Goal: Information Seeking & Learning: Learn about a topic

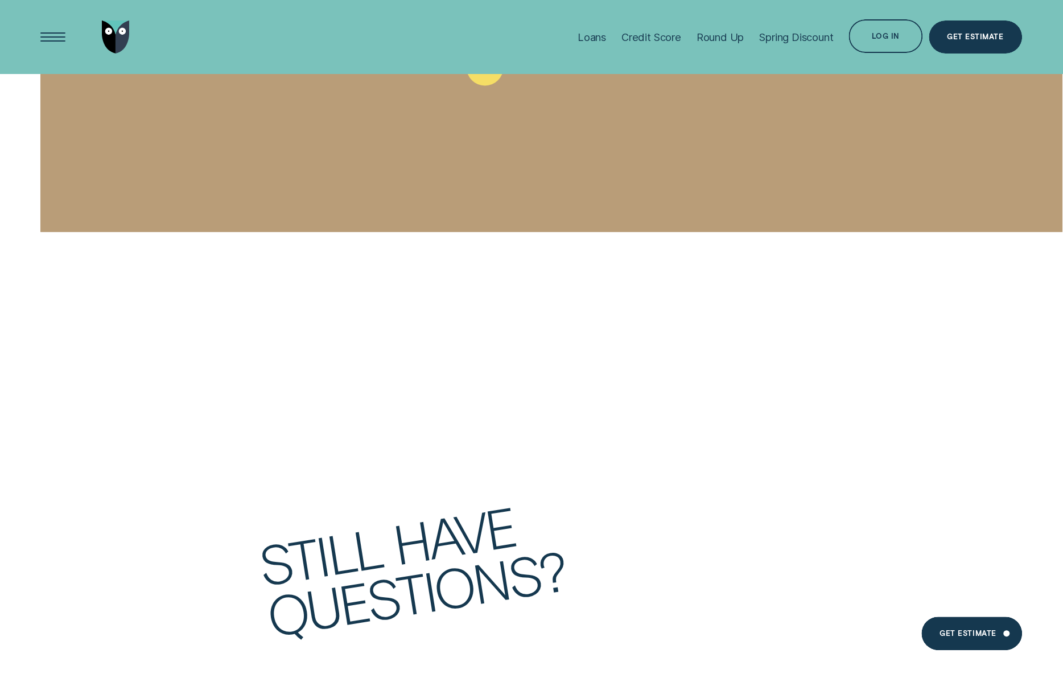
scroll to position [4807, 0]
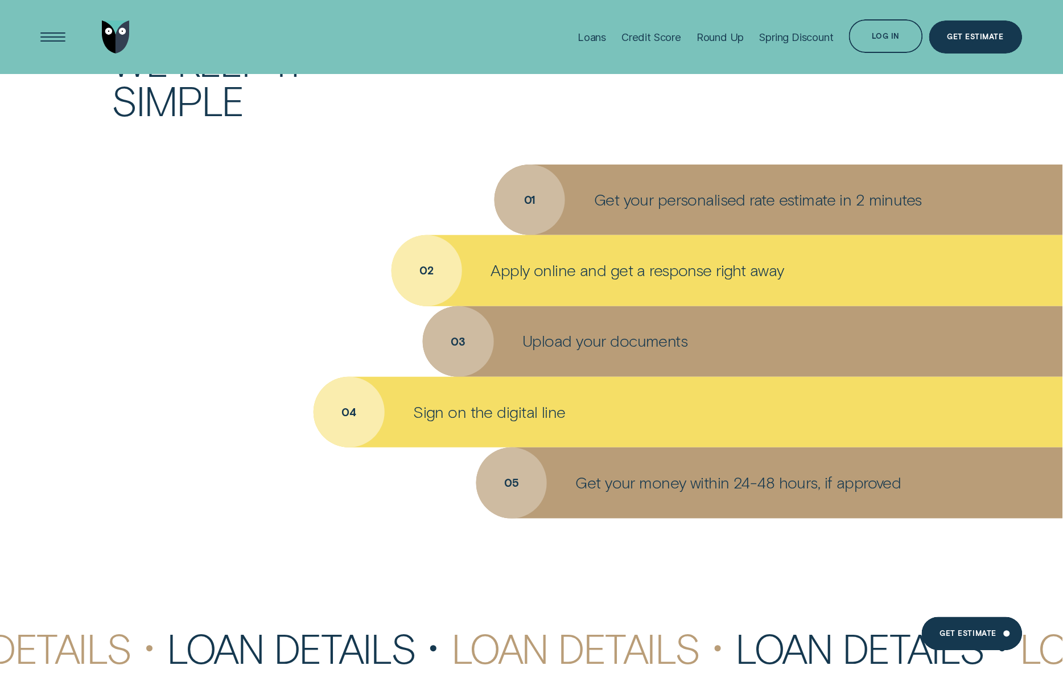
click at [651, 339] on p "Upload your documents" at bounding box center [605, 341] width 165 height 20
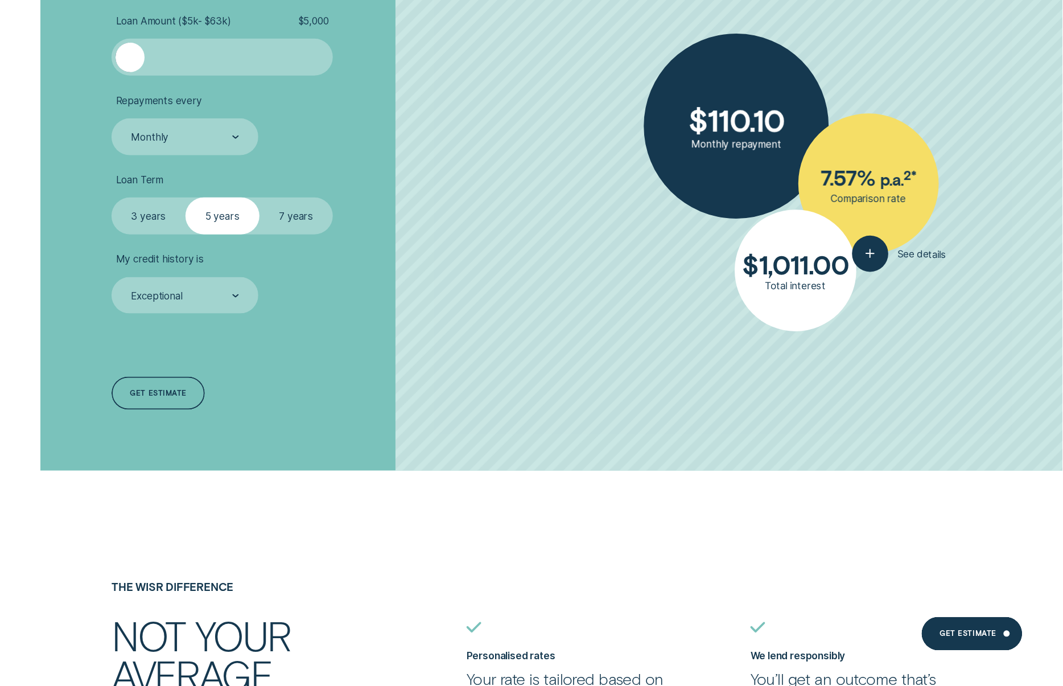
scroll to position [3173, 0]
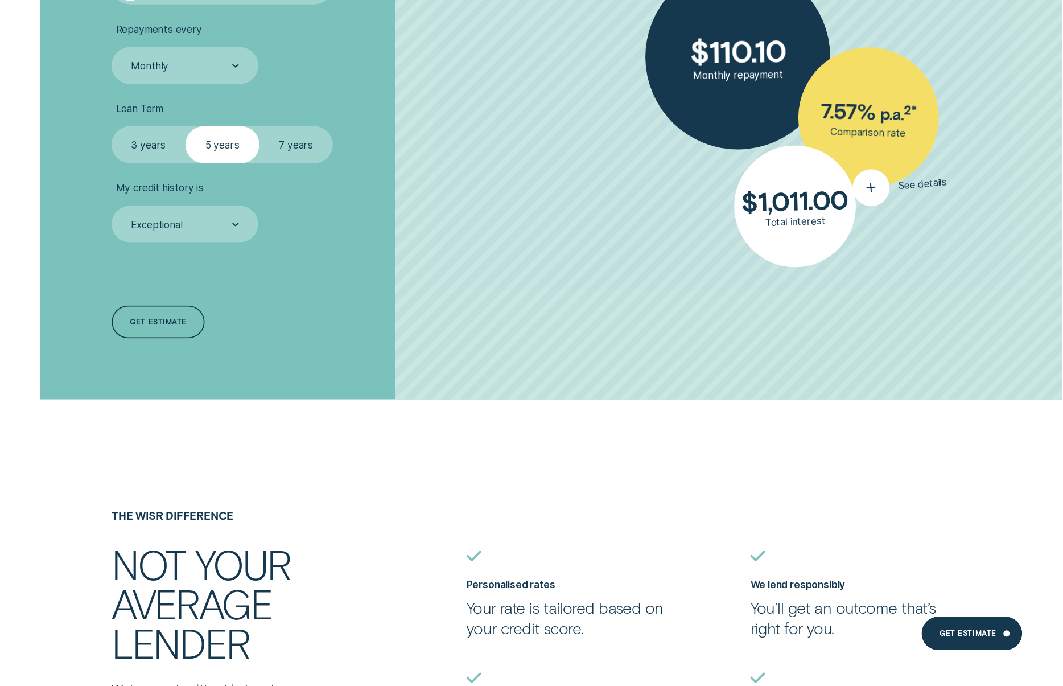
click at [879, 190] on icon "button" at bounding box center [872, 187] width 20 height 18
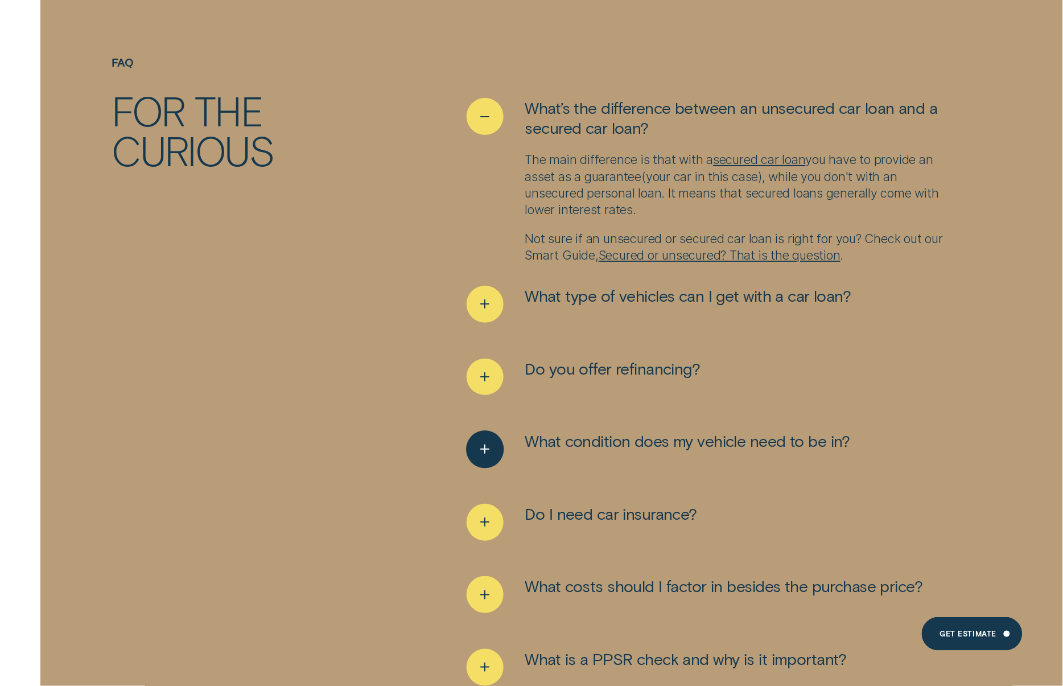
scroll to position [7045, 0]
click at [490, 295] on icon "See more" at bounding box center [485, 304] width 19 height 18
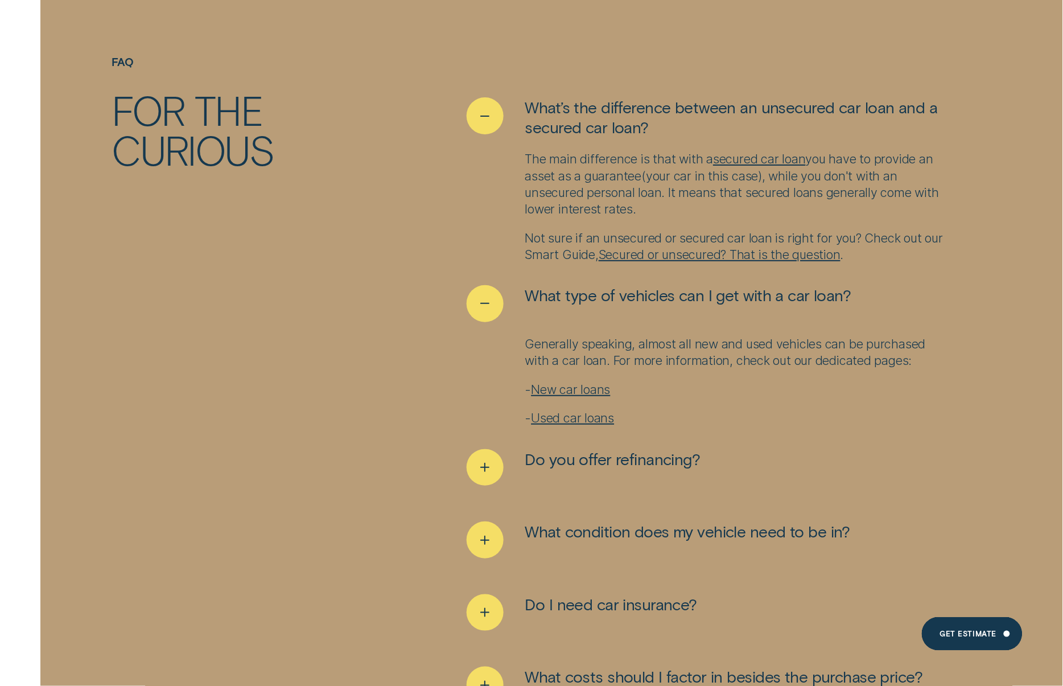
click at [599, 410] on link "Used car loans" at bounding box center [573, 417] width 83 height 15
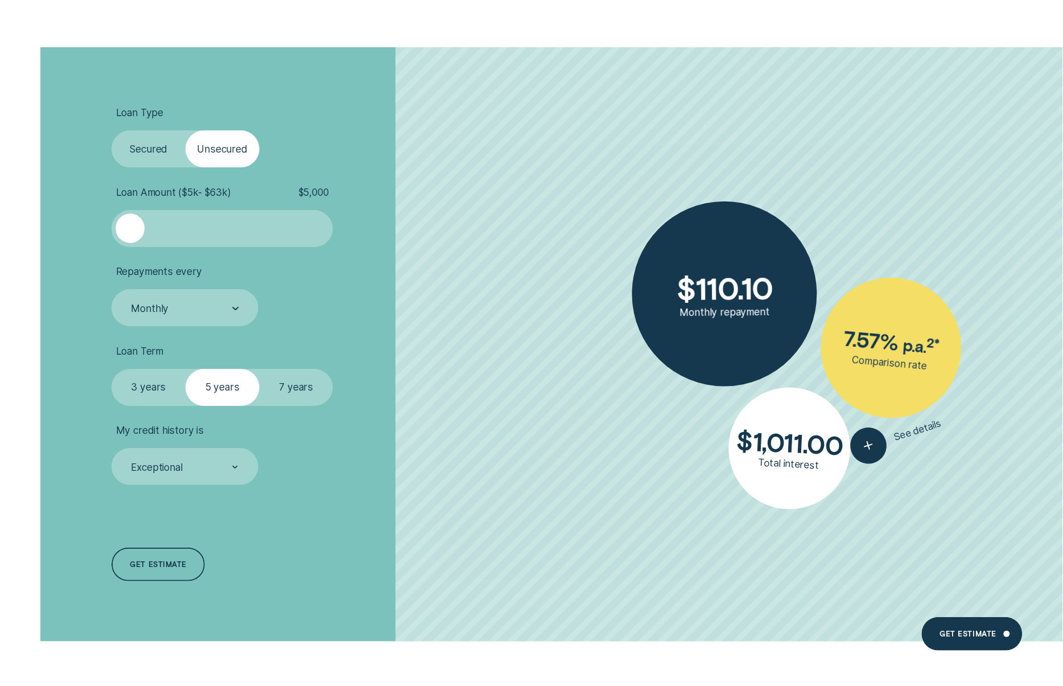
scroll to position [2541, 0]
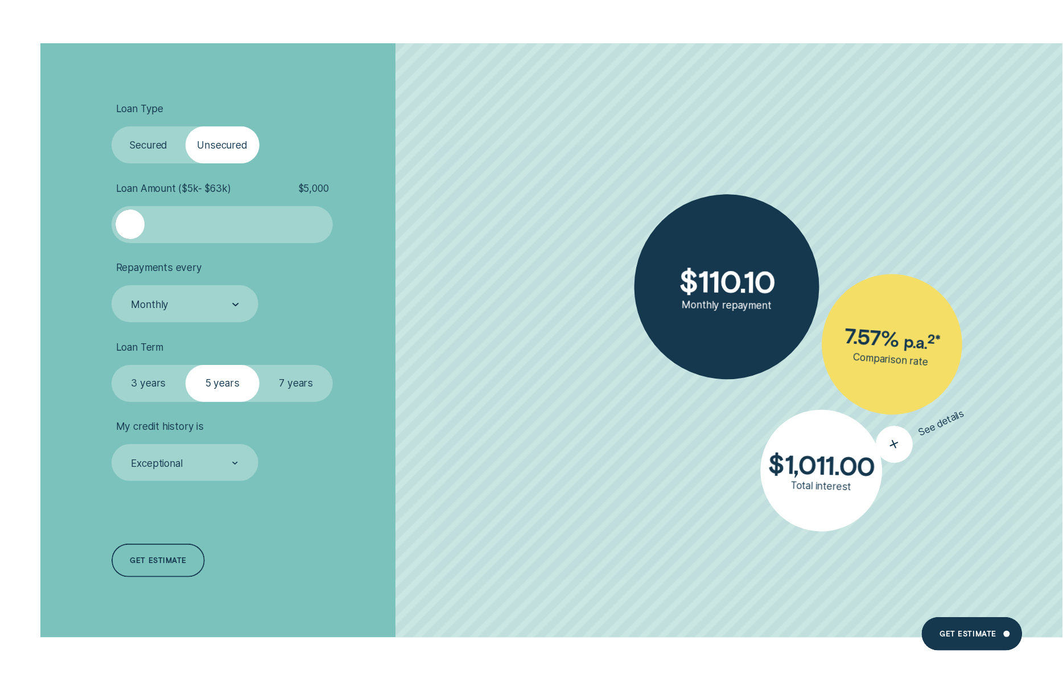
click at [866, 445] on div at bounding box center [882, 440] width 48 height 48
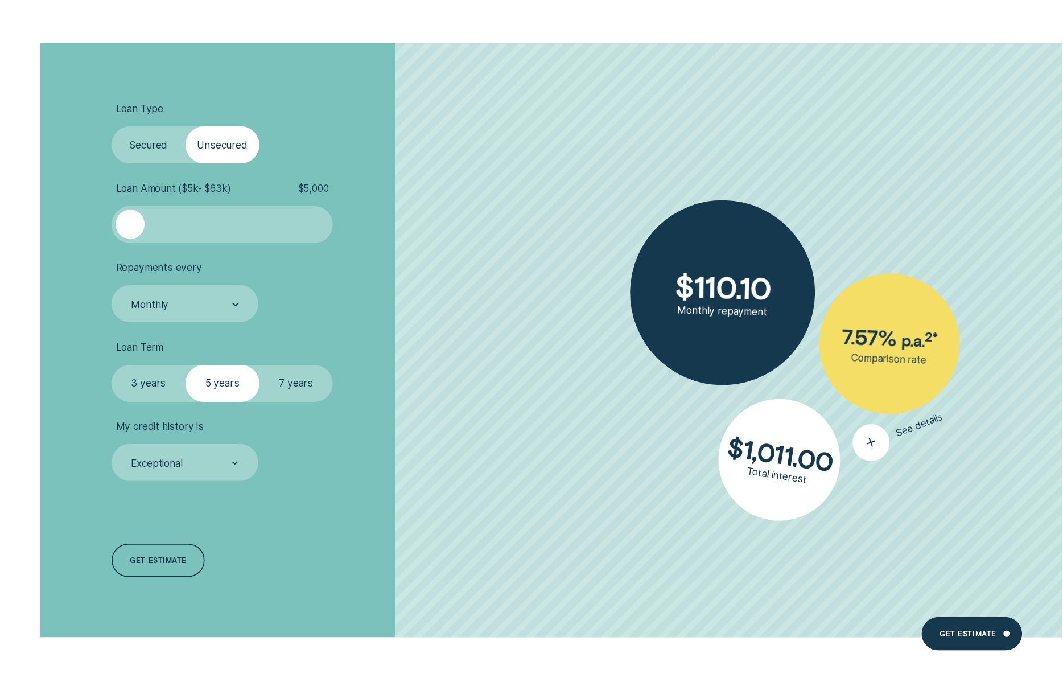
click at [873, 454] on div "button" at bounding box center [871, 442] width 47 height 47
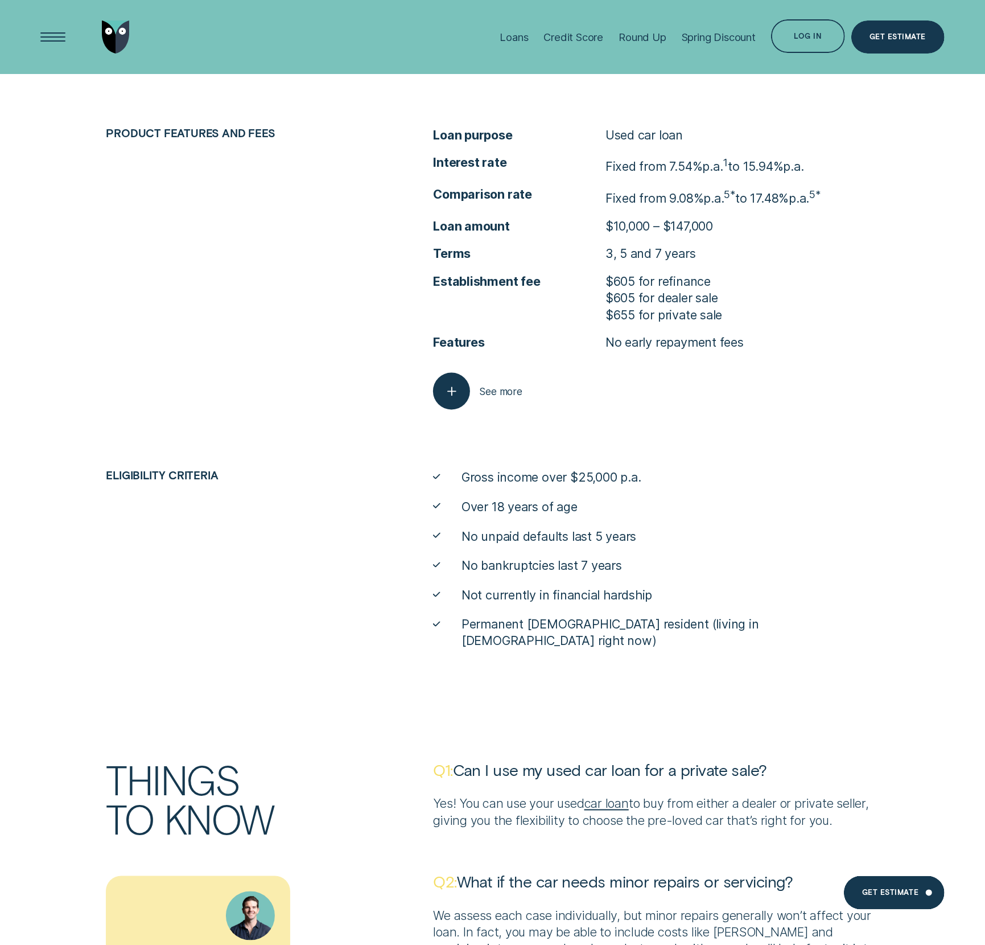
scroll to position [5286, 0]
click at [455, 393] on line "button" at bounding box center [452, 393] width 8 height 0
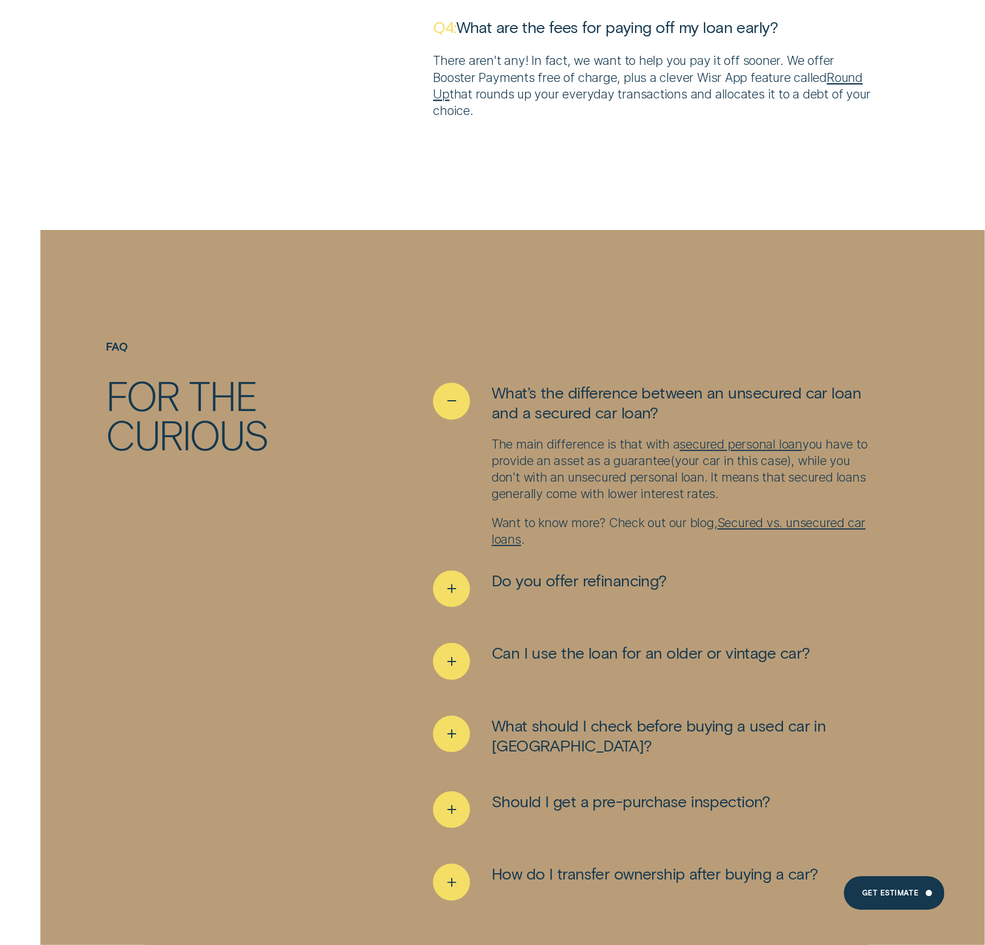
scroll to position [6723, 0]
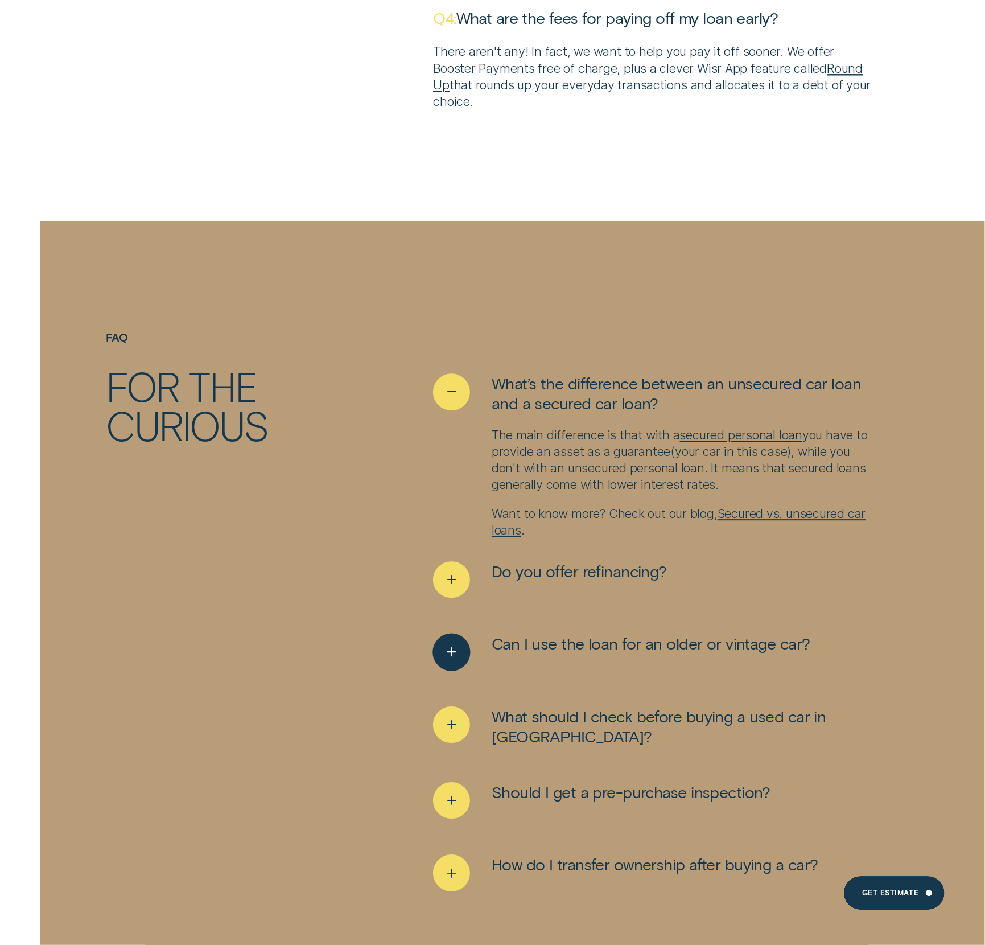
click at [456, 643] on icon "See more" at bounding box center [451, 652] width 19 height 18
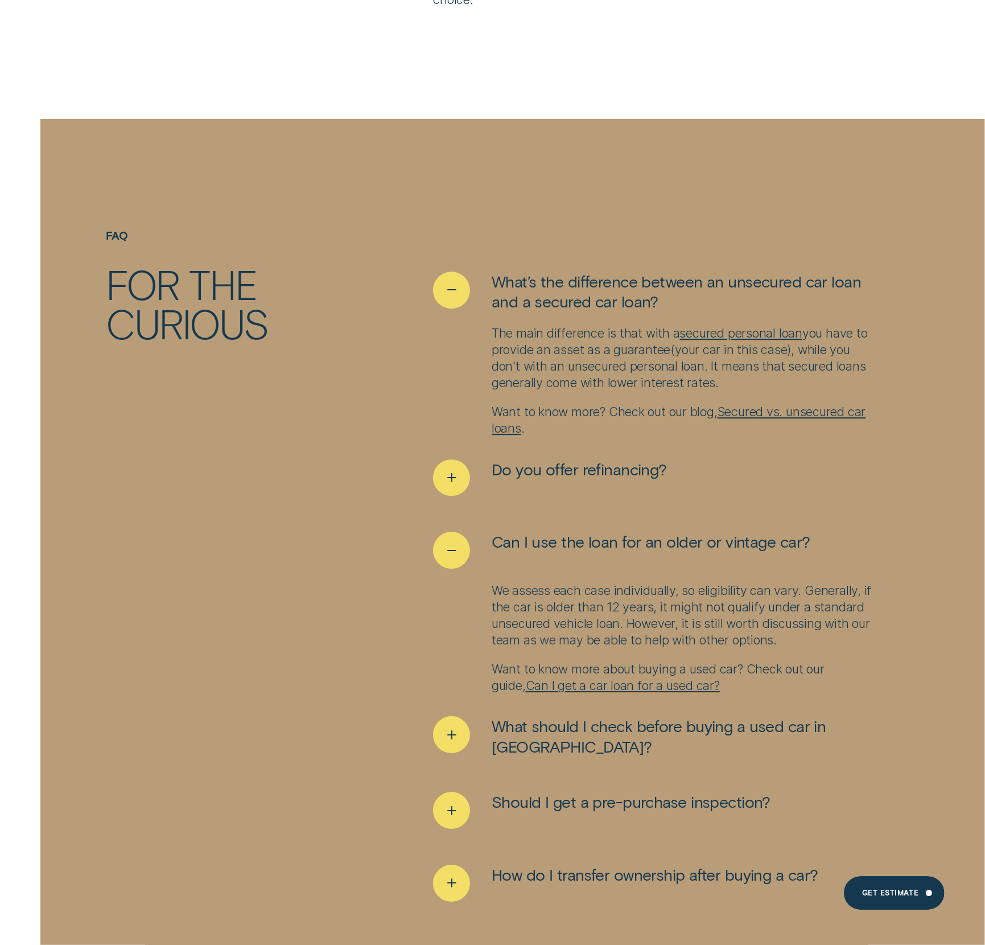
scroll to position [6826, 0]
